Goal: Transaction & Acquisition: Purchase product/service

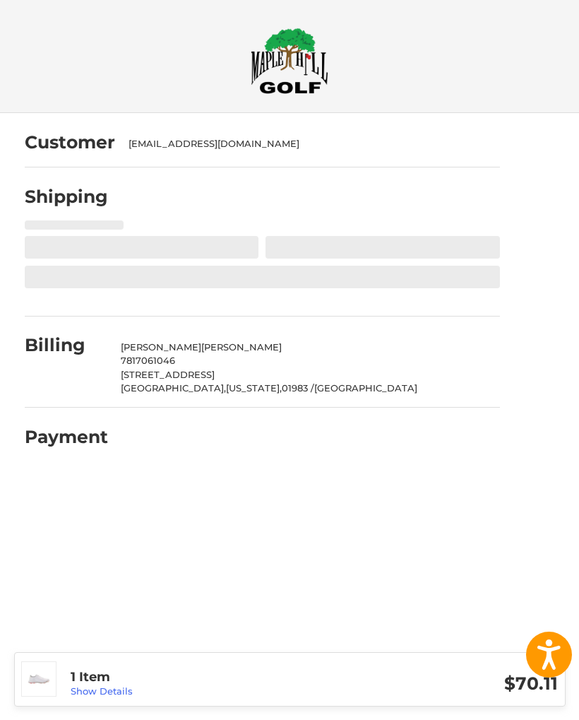
select select "**"
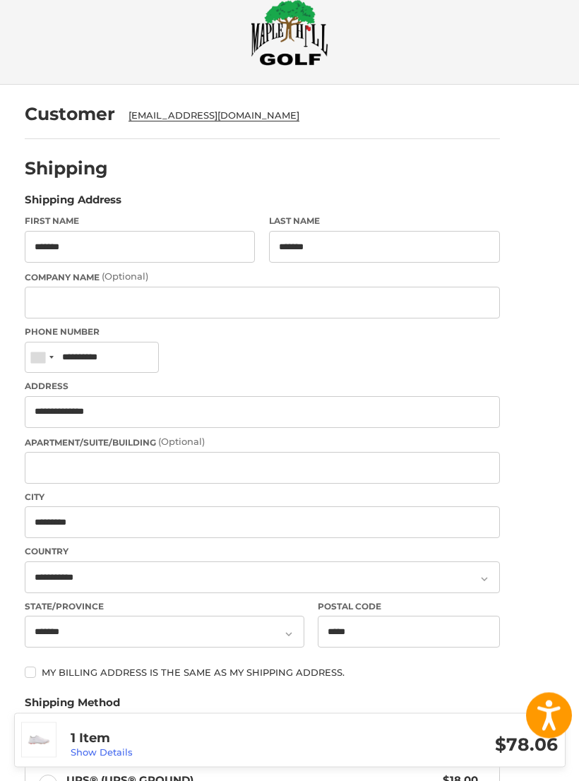
scroll to position [30, 0]
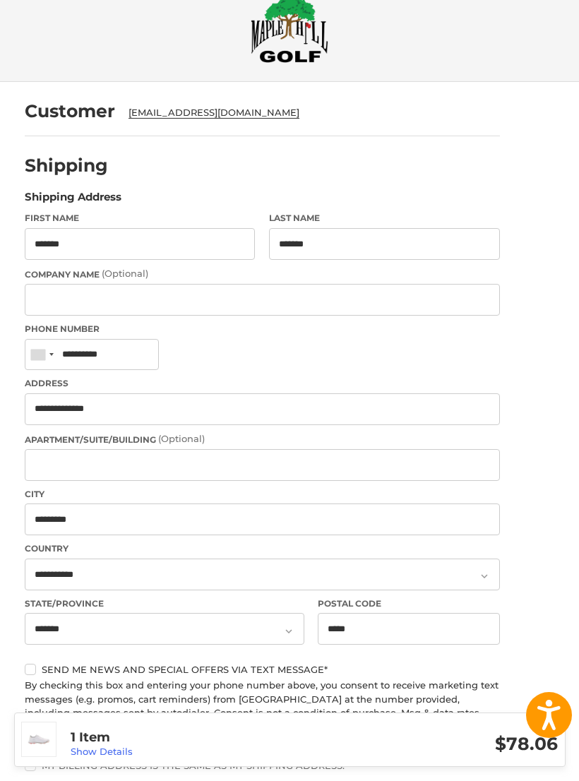
click at [397, 719] on h3 "$78.06" at bounding box center [436, 745] width 244 height 22
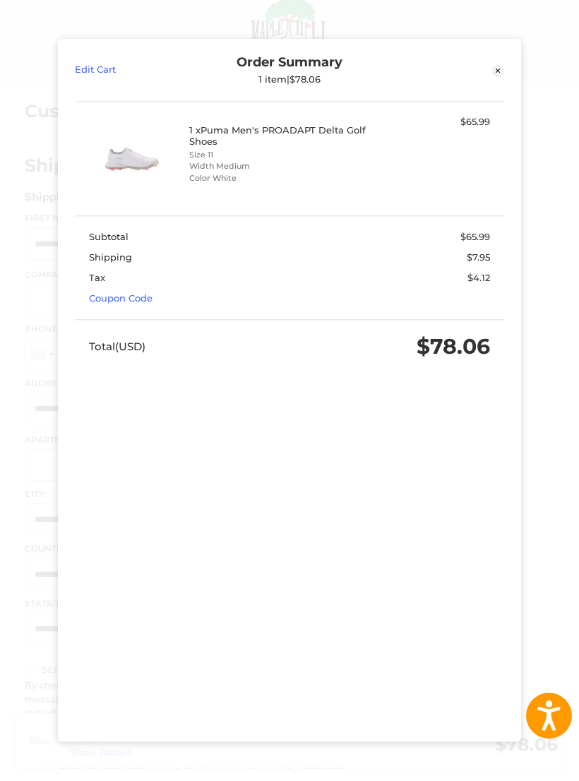
click at [32, 453] on div "Edit Cart Order Summary 1 item | $78.06 Close 1 x Puma Men's PROADAPT Delta Gol…" at bounding box center [289, 390] width 579 height 781
click at [554, 477] on div "Edit Cart Order Summary 1 item | $78.06 Close 1 x Puma Men's PROADAPT Delta Gol…" at bounding box center [289, 390] width 579 height 781
click at [546, 490] on div "Edit Cart Order Summary 1 item | $78.06 Close 1 x Puma Men's PROADAPT Delta Gol…" at bounding box center [289, 390] width 579 height 781
click at [498, 73] on icon at bounding box center [497, 70] width 13 height 13
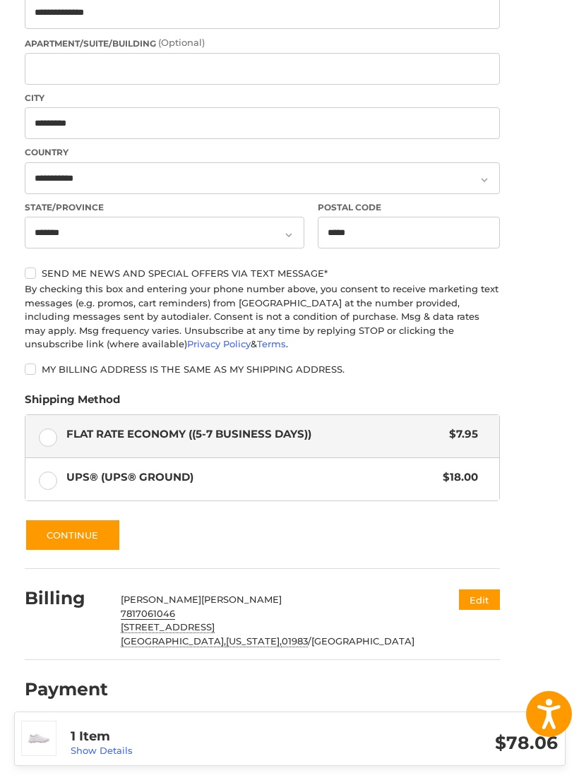
scroll to position [427, 0]
click at [85, 525] on button "Continue" at bounding box center [73, 535] width 96 height 32
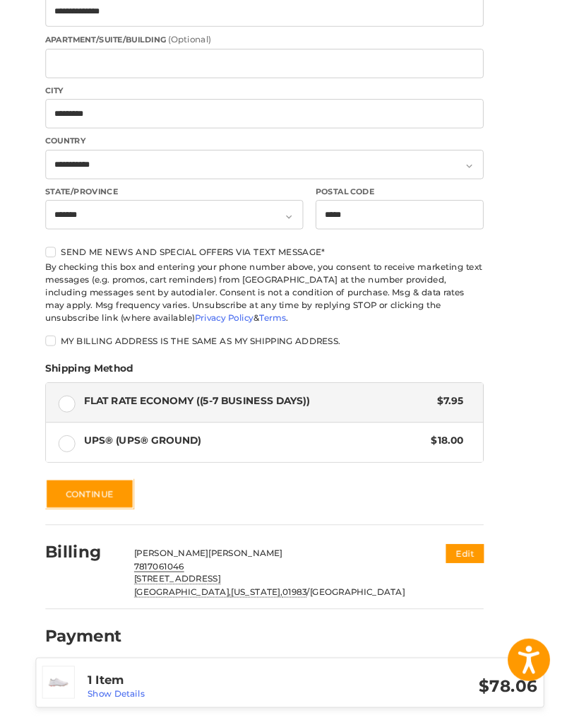
scroll to position [0, 0]
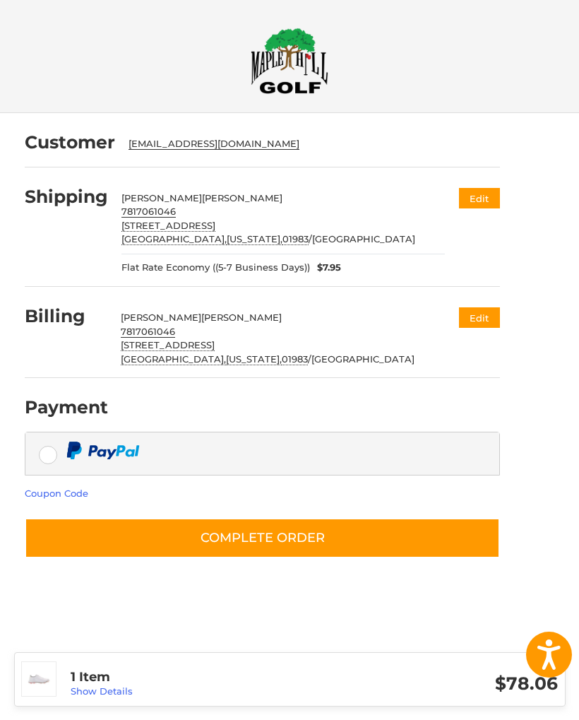
click at [424, 530] on button "Complete order" at bounding box center [262, 538] width 475 height 40
